Goal: Obtain resource: Obtain resource

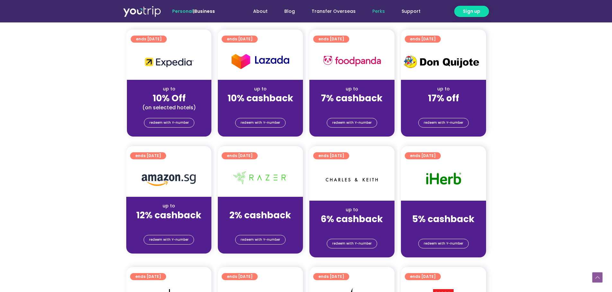
scroll to position [257, 0]
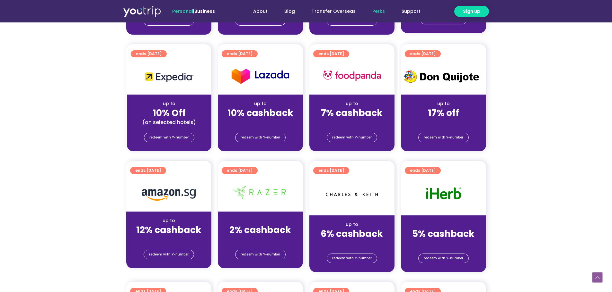
click at [182, 225] on div "up to 12% cashback (for stays only)" at bounding box center [168, 227] width 85 height 31
click at [165, 259] on span "redeem with Y-number" at bounding box center [168, 254] width 39 height 9
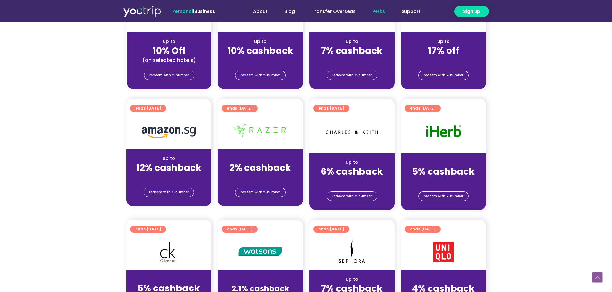
scroll to position [321, 0]
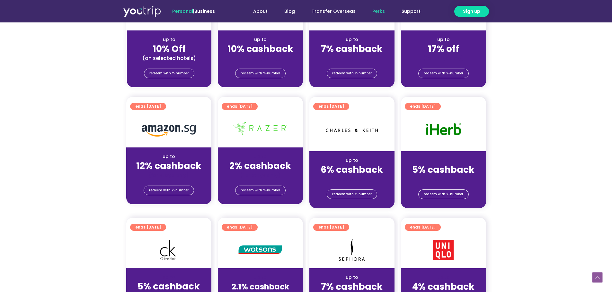
click at [152, 137] on img at bounding box center [169, 131] width 54 height 12
click at [161, 172] on strong "12% cashback" at bounding box center [168, 166] width 65 height 13
click at [161, 179] on div "(for stays only)" at bounding box center [168, 175] width 75 height 7
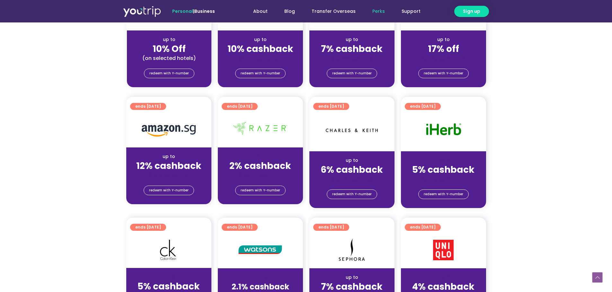
click at [160, 194] on div "redeem with Y-number" at bounding box center [168, 192] width 85 height 26
click at [160, 195] on div "redeem with Y-number" at bounding box center [168, 192] width 85 height 26
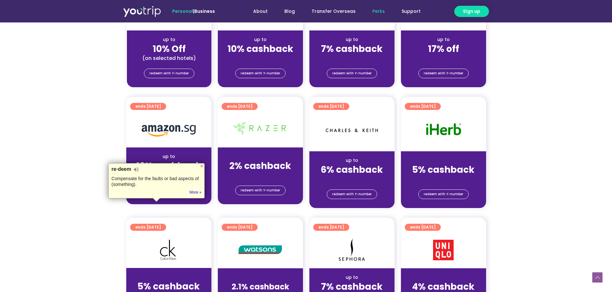
click at [87, 155] on section "ends [DATE] up to 12% cashback (for stays only) redeem with Y-number ends [DATE…" at bounding box center [306, 156] width 612 height 119
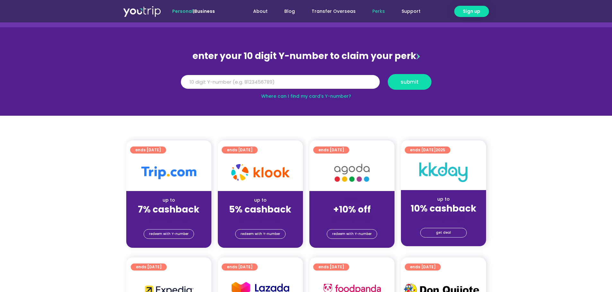
scroll to position [32, 0]
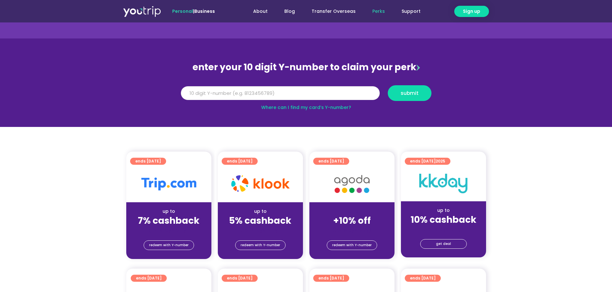
click at [291, 94] on input "Y Number" at bounding box center [280, 93] width 199 height 14
type input "8191886361"
click at [406, 93] on span "submit" at bounding box center [409, 93] width 18 height 5
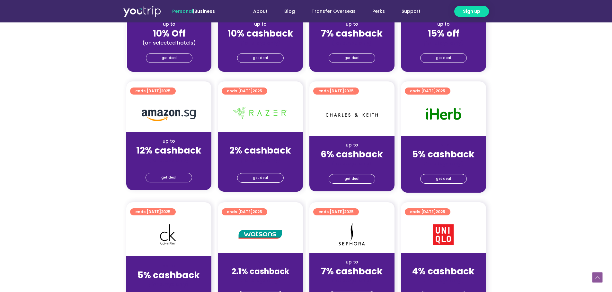
scroll to position [385, 0]
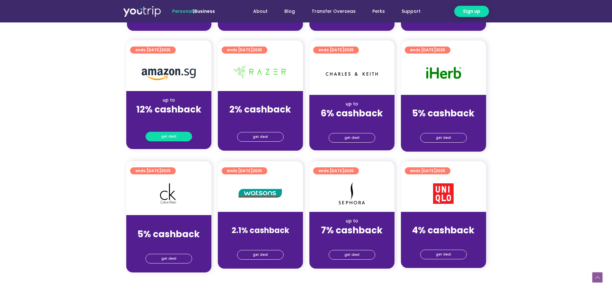
click at [172, 141] on span "get deal" at bounding box center [168, 136] width 15 height 9
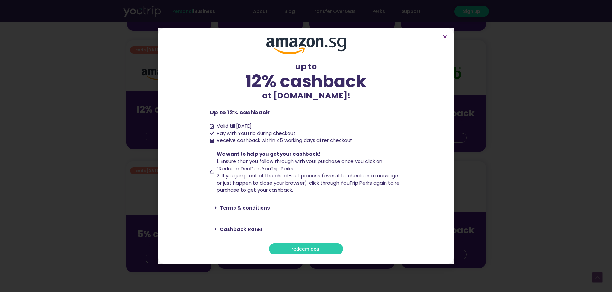
click at [215, 207] on icon at bounding box center [215, 207] width 2 height 5
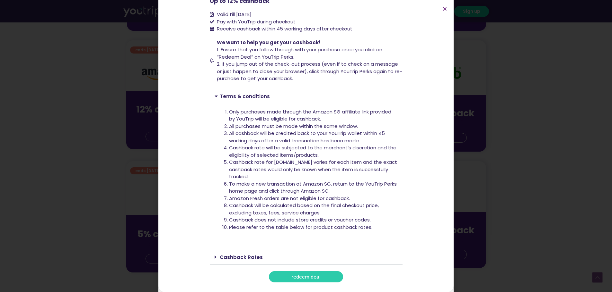
scroll to position [86, 0]
click at [214, 257] on icon at bounding box center [215, 257] width 2 height 5
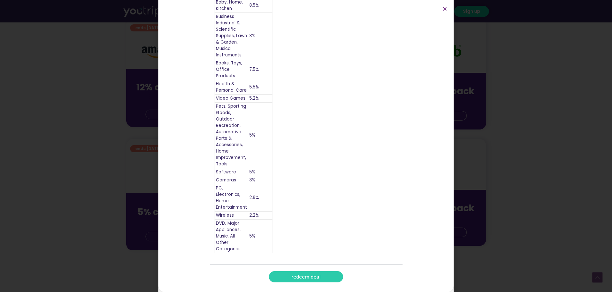
scroll to position [417, 0]
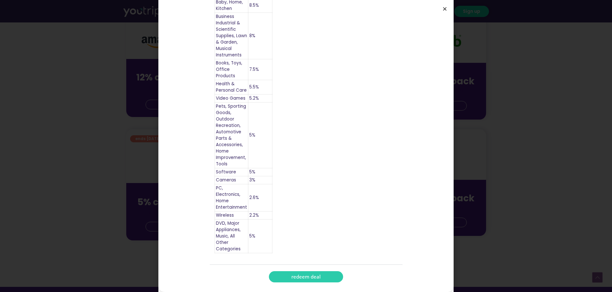
click at [446, 10] on icon "Close" at bounding box center [444, 8] width 5 height 5
